Goal: Task Accomplishment & Management: Use online tool/utility

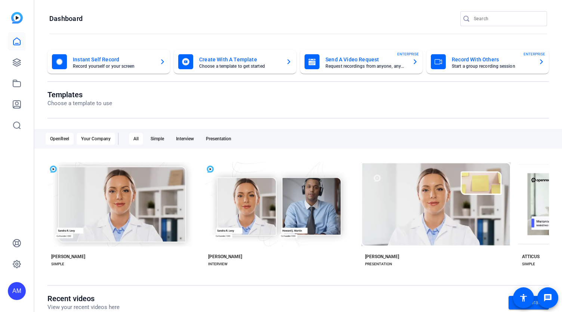
click at [99, 141] on div "Your Company" at bounding box center [96, 139] width 38 height 12
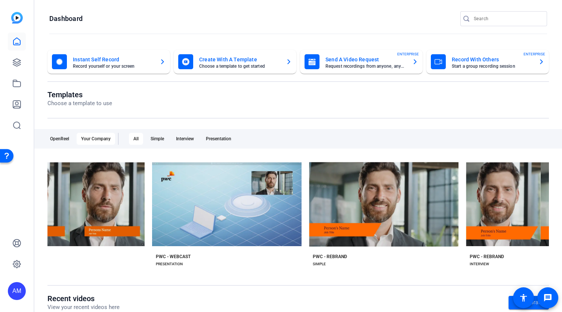
scroll to position [0, 907]
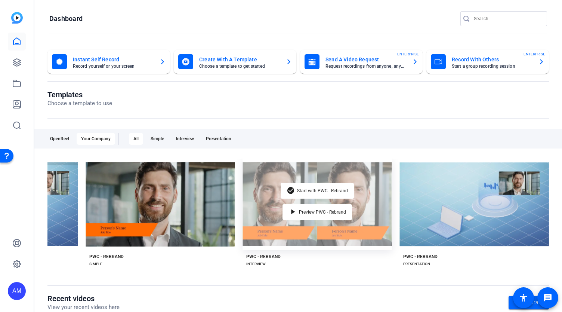
click at [365, 204] on div "check_circle Start with PWC - Rebrand play_arrow Preview PWC - Rebrand" at bounding box center [317, 203] width 149 height 91
click at [368, 189] on div "check_circle Start with PWC - Rebrand play_arrow Preview PWC - Rebrand" at bounding box center [317, 203] width 149 height 91
click at [316, 210] on span "Preview PWC - Rebrand" at bounding box center [322, 212] width 47 height 4
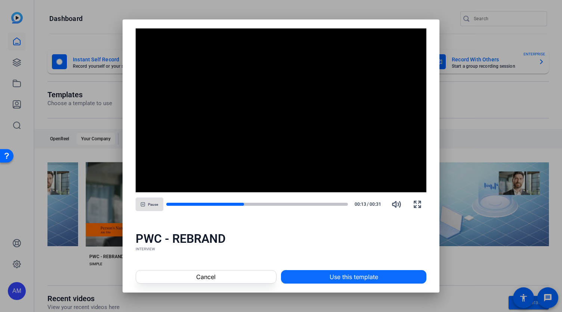
click at [348, 278] on span "Use this template" at bounding box center [354, 276] width 49 height 9
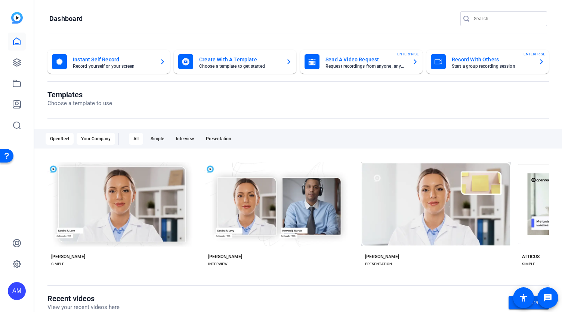
click at [97, 141] on div "Your Company" at bounding box center [96, 139] width 38 height 12
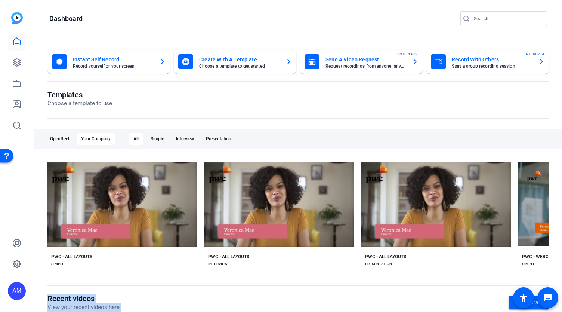
drag, startPoint x: 221, startPoint y: 270, endPoint x: 453, endPoint y: 296, distance: 233.9
click at [453, 296] on div "Instant Self Record Record yourself or your screen Create With A Template Choos…" at bounding box center [298, 233] width 528 height 382
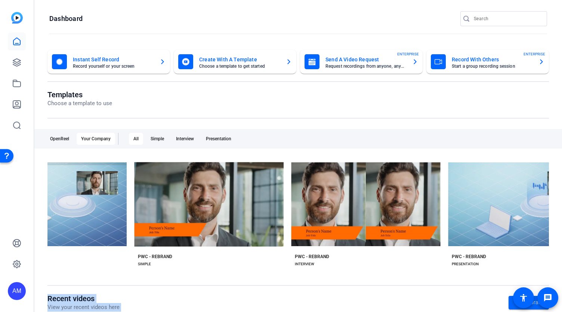
scroll to position [0, 868]
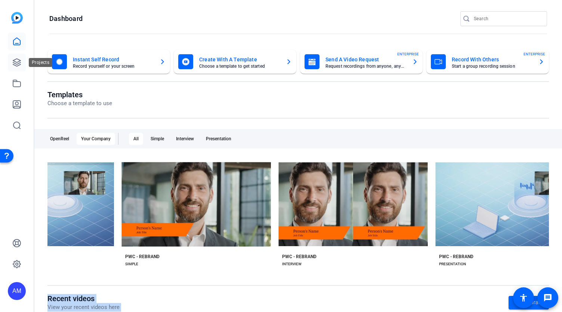
click at [11, 60] on link at bounding box center [17, 62] width 18 height 18
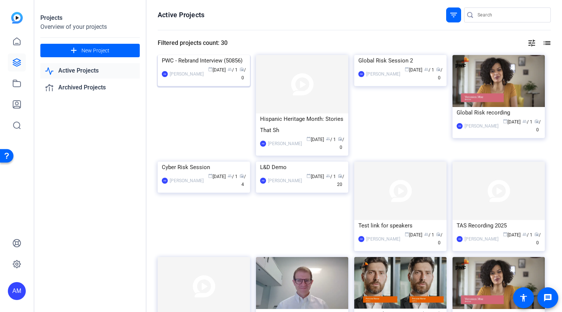
click at [206, 55] on img at bounding box center [204, 55] width 92 height 0
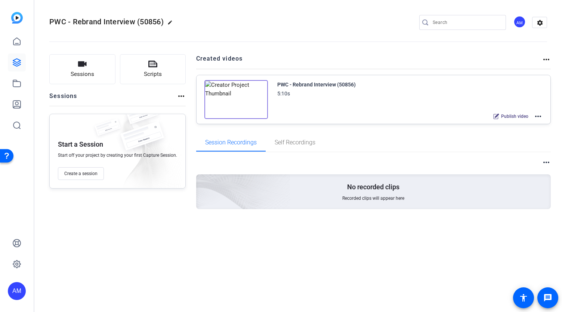
click at [258, 107] on img at bounding box center [236, 99] width 64 height 39
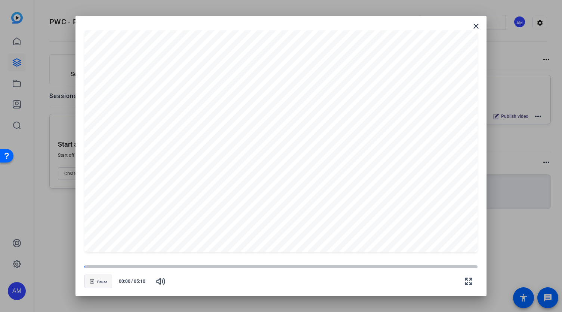
click at [93, 281] on icon "button" at bounding box center [92, 282] width 4 height 4
click at [93, 281] on icon "button" at bounding box center [93, 281] width 4 height 4
click at [101, 268] on div at bounding box center [280, 266] width 393 height 5
click at [112, 266] on div at bounding box center [280, 267] width 393 height 4
click at [143, 265] on div at bounding box center [280, 267] width 393 height 4
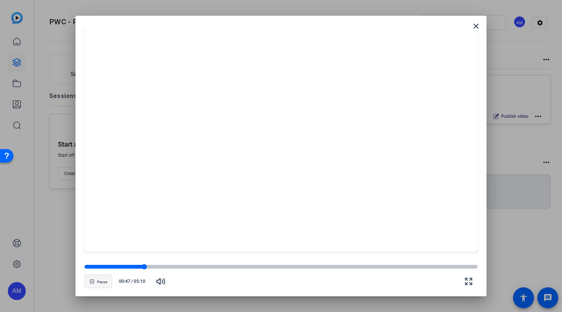
click at [195, 265] on div at bounding box center [280, 267] width 393 height 4
click at [243, 265] on div at bounding box center [280, 267] width 393 height 4
click at [293, 265] on div at bounding box center [280, 267] width 393 height 4
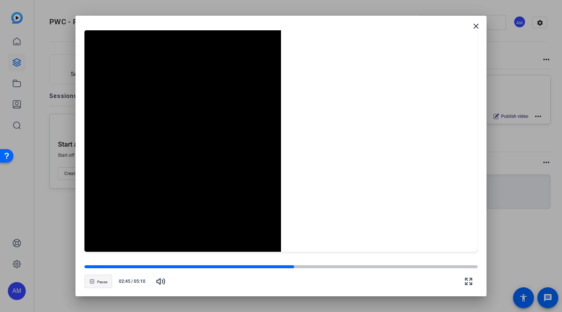
click at [327, 263] on openreel-video-controls "Pause 02:45 / 05:10" at bounding box center [280, 274] width 393 height 26
click at [334, 266] on div at bounding box center [280, 267] width 393 height 4
click at [362, 266] on div at bounding box center [280, 267] width 393 height 4
click at [476, 25] on mat-icon "close" at bounding box center [476, 26] width 9 height 9
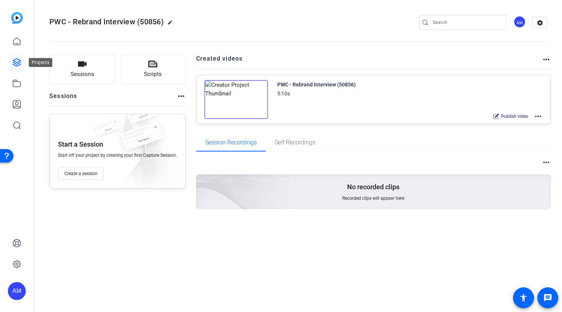
click at [17, 62] on icon at bounding box center [16, 62] width 9 height 9
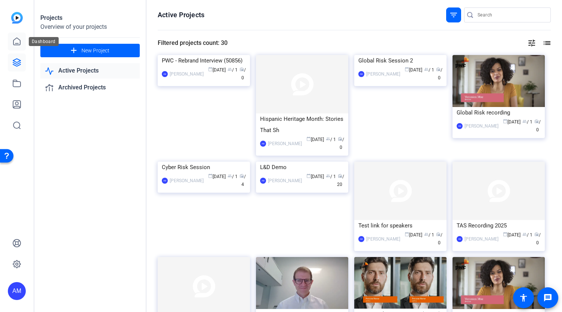
click at [18, 39] on icon at bounding box center [16, 41] width 9 height 9
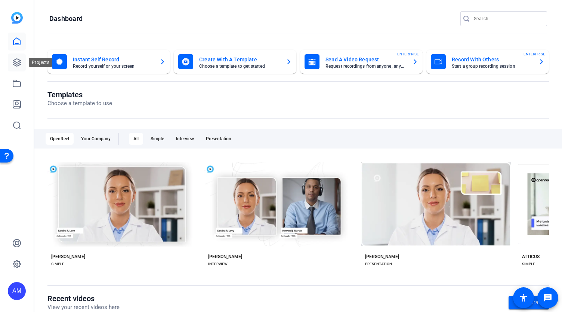
click at [16, 62] on icon at bounding box center [16, 62] width 9 height 9
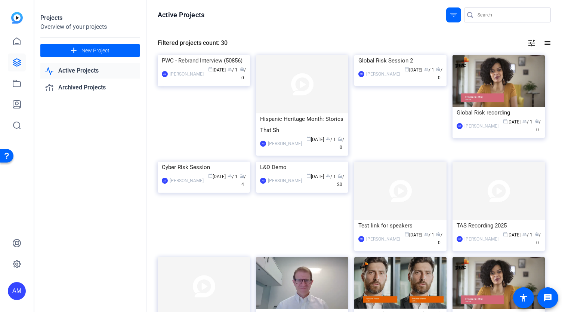
click at [544, 43] on mat-icon "list" at bounding box center [546, 42] width 9 height 9
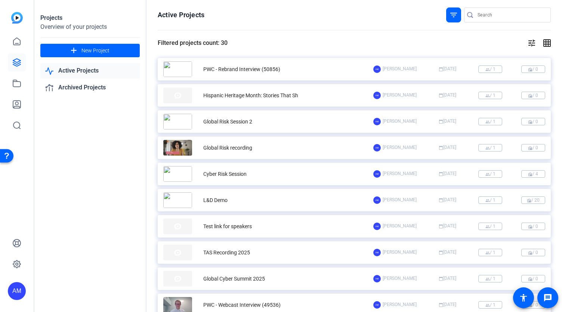
click at [544, 43] on mat-icon "grid_on" at bounding box center [546, 42] width 9 height 9
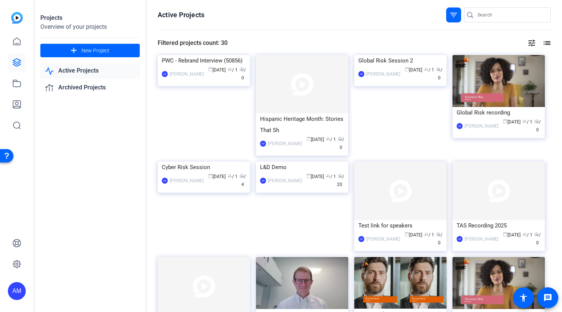
click at [529, 43] on mat-icon "tune" at bounding box center [531, 42] width 9 height 9
click at [521, 59] on icon at bounding box center [520, 58] width 9 height 9
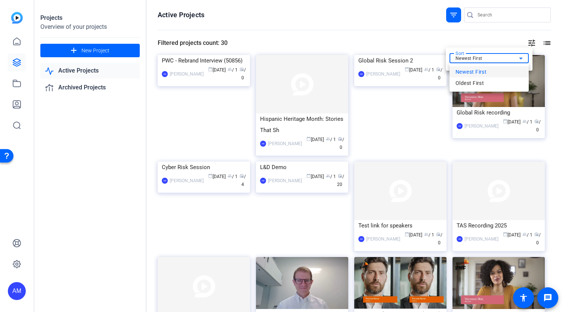
click at [501, 38] on div at bounding box center [281, 156] width 562 height 312
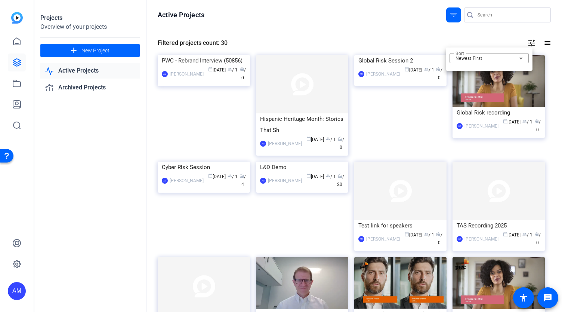
click at [77, 68] on div at bounding box center [281, 156] width 562 height 312
click at [90, 69] on link "Active Projects" at bounding box center [89, 70] width 99 height 15
click at [446, 16] on div "filter_list" at bounding box center [453, 14] width 15 height 15
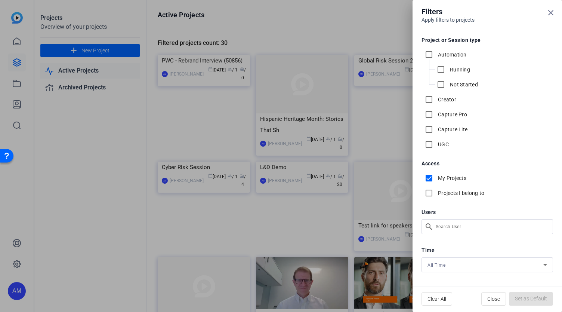
scroll to position [2, 0]
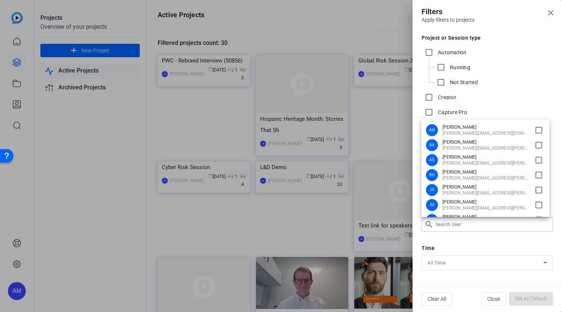
click at [463, 225] on div "Filters Apply filters to projects Project or Session type Automation Running No…" at bounding box center [281, 156] width 562 height 312
click at [467, 187] on span "[PERSON_NAME]" at bounding box center [485, 187] width 86 height 6
click at [535, 190] on input "checkbox" at bounding box center [539, 190] width 12 height 12
checkbox input "true"
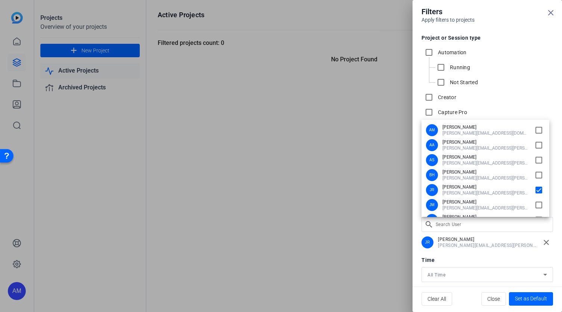
click at [478, 242] on div at bounding box center [281, 156] width 562 height 312
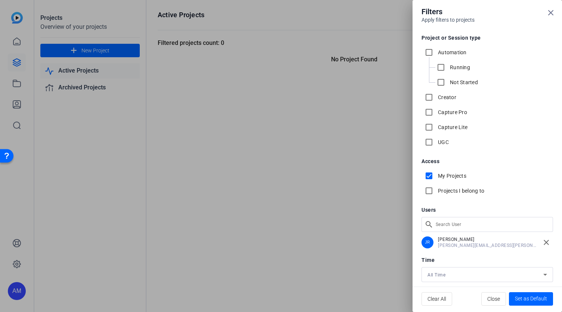
click at [299, 165] on div at bounding box center [281, 156] width 562 height 312
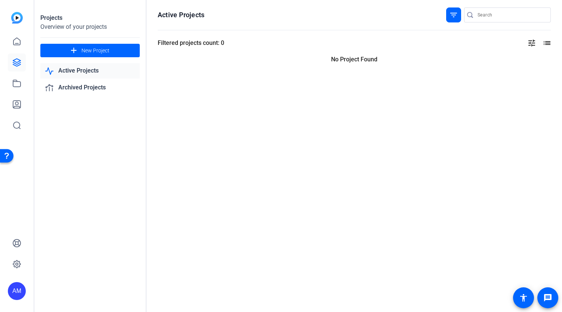
click at [77, 68] on link "Active Projects" at bounding box center [89, 70] width 99 height 15
click at [72, 72] on link "Active Projects" at bounding box center [89, 70] width 99 height 15
drag, startPoint x: 88, startPoint y: 48, endPoint x: 17, endPoint y: 41, distance: 71.0
click at [17, 41] on mat-sidenav-container "AM Projects Overview of your projects add New Project Active Projects Archived …" at bounding box center [281, 156] width 562 height 312
click at [17, 41] on icon at bounding box center [16, 41] width 9 height 9
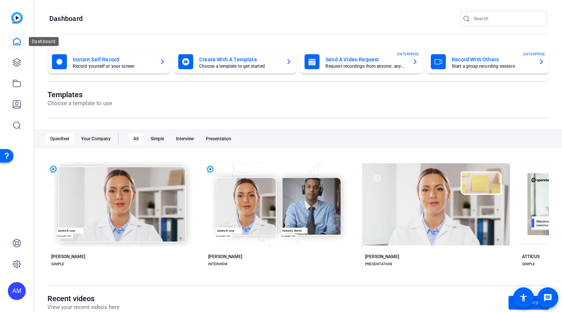
click at [15, 41] on icon at bounding box center [16, 41] width 9 height 9
click at [16, 62] on icon at bounding box center [16, 62] width 9 height 9
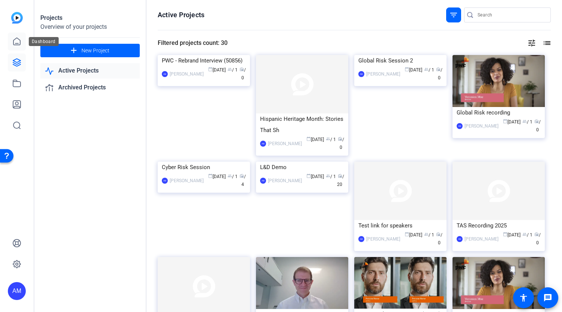
click at [18, 41] on icon at bounding box center [16, 41] width 9 height 9
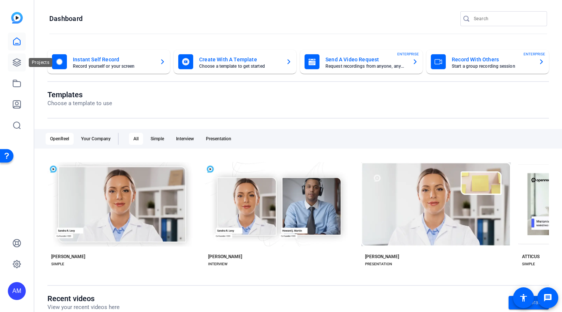
click at [19, 62] on icon at bounding box center [16, 62] width 9 height 9
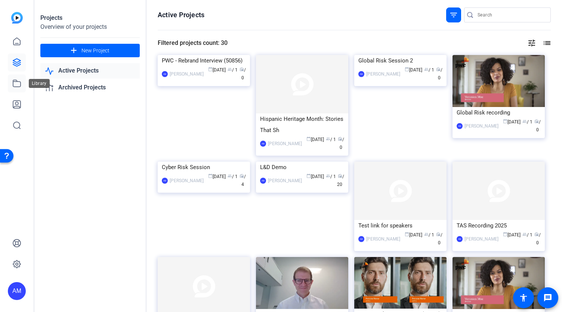
click at [15, 86] on icon at bounding box center [16, 83] width 9 height 9
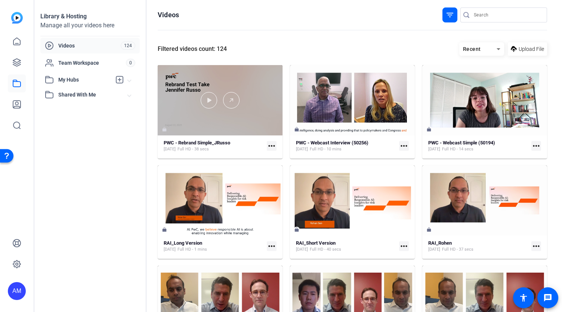
click at [222, 104] on div at bounding box center [220, 100] width 125 height 16
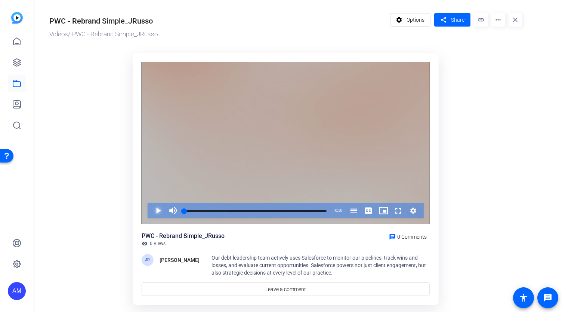
click at [151, 209] on span "Video Player" at bounding box center [151, 210] width 0 height 15
